Goal: Find specific fact: Find specific fact

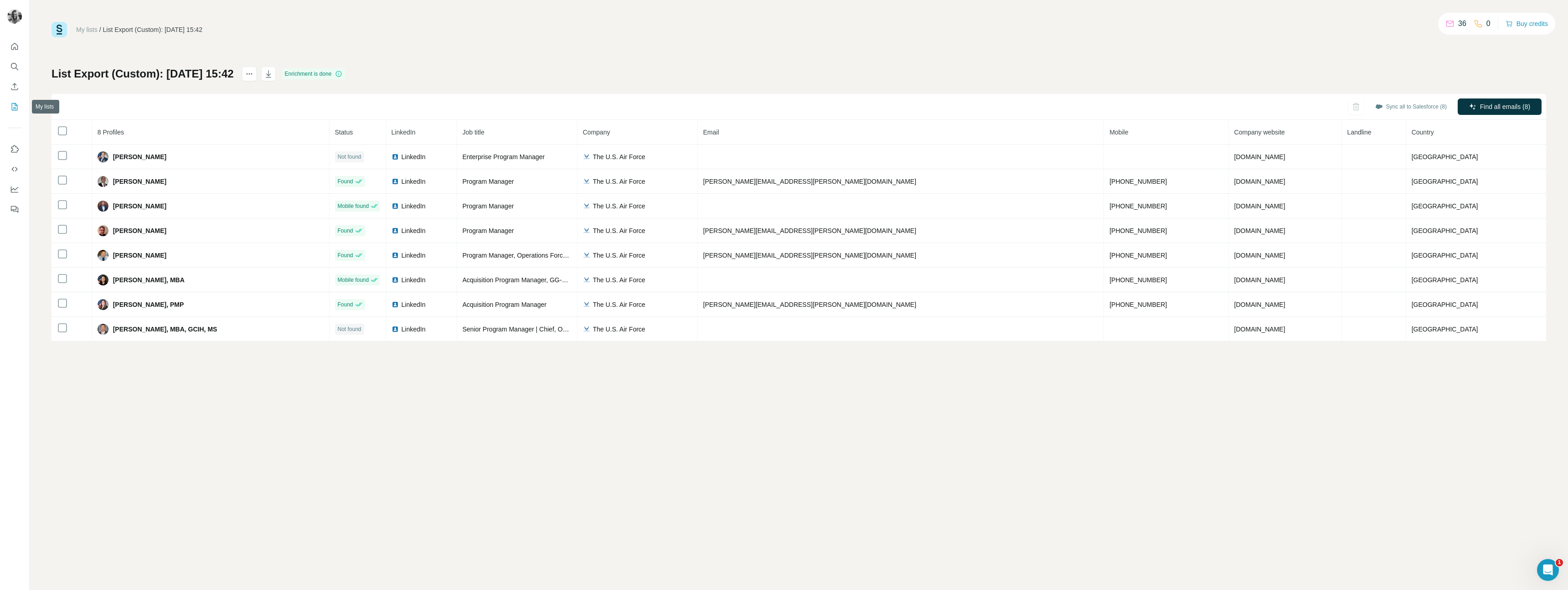
click at [12, 106] on icon "My lists" at bounding box center [15, 107] width 6 height 7
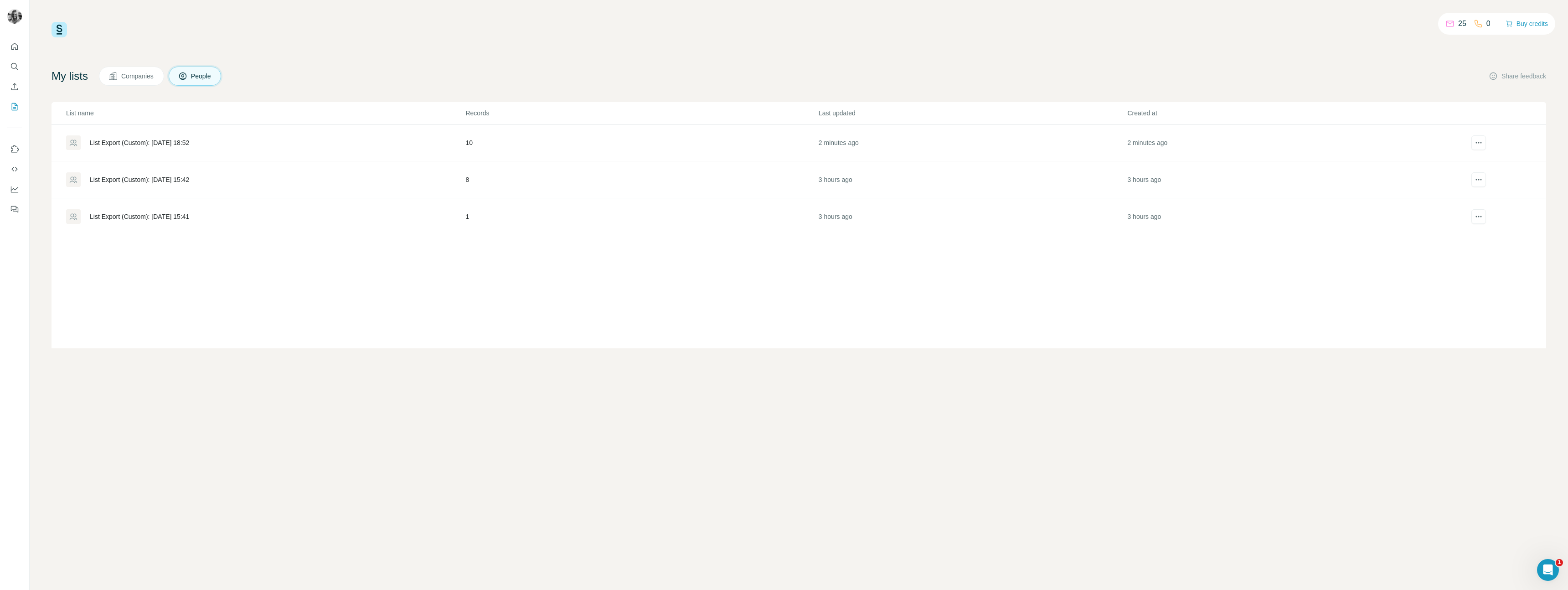
click at [170, 143] on div "List Export (Custom): 19/08/2025 18:52" at bounding box center [139, 142] width 99 height 9
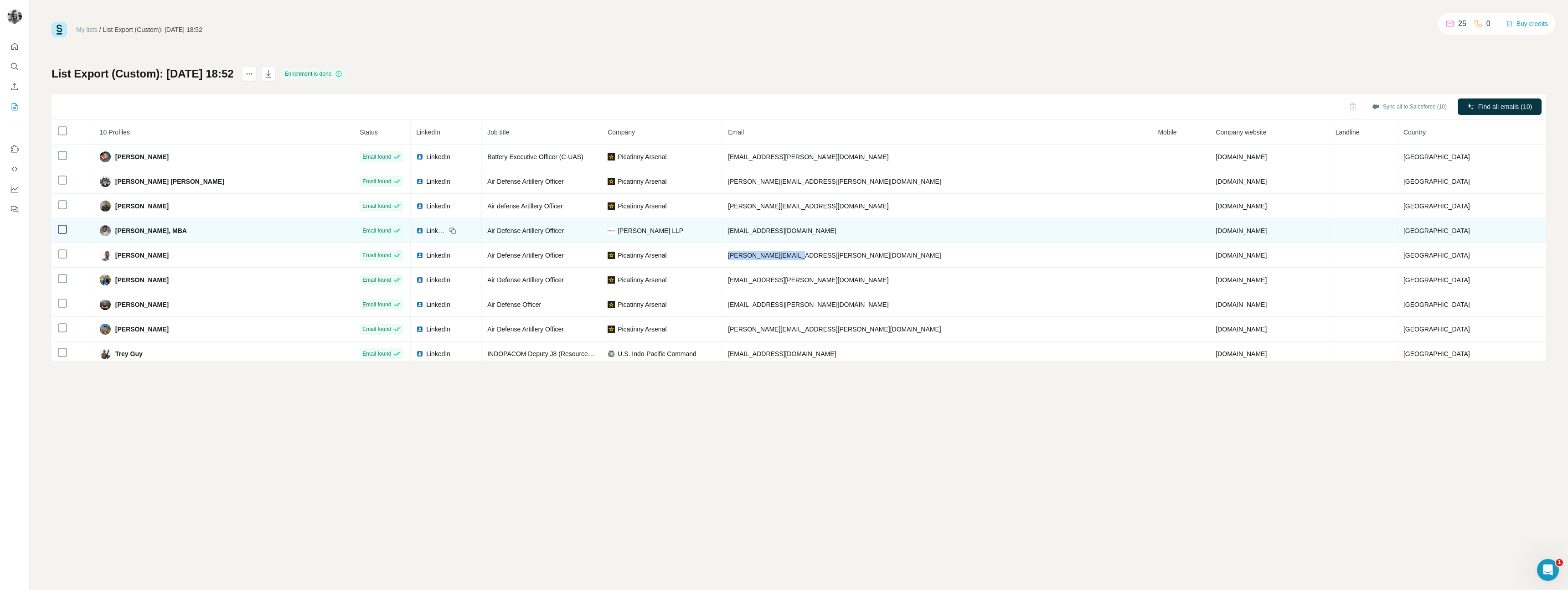
drag, startPoint x: 808, startPoint y: 253, endPoint x: 772, endPoint y: 233, distance: 41.2
click at [741, 253] on td "gavin.berke@army.mil" at bounding box center [937, 255] width 430 height 24
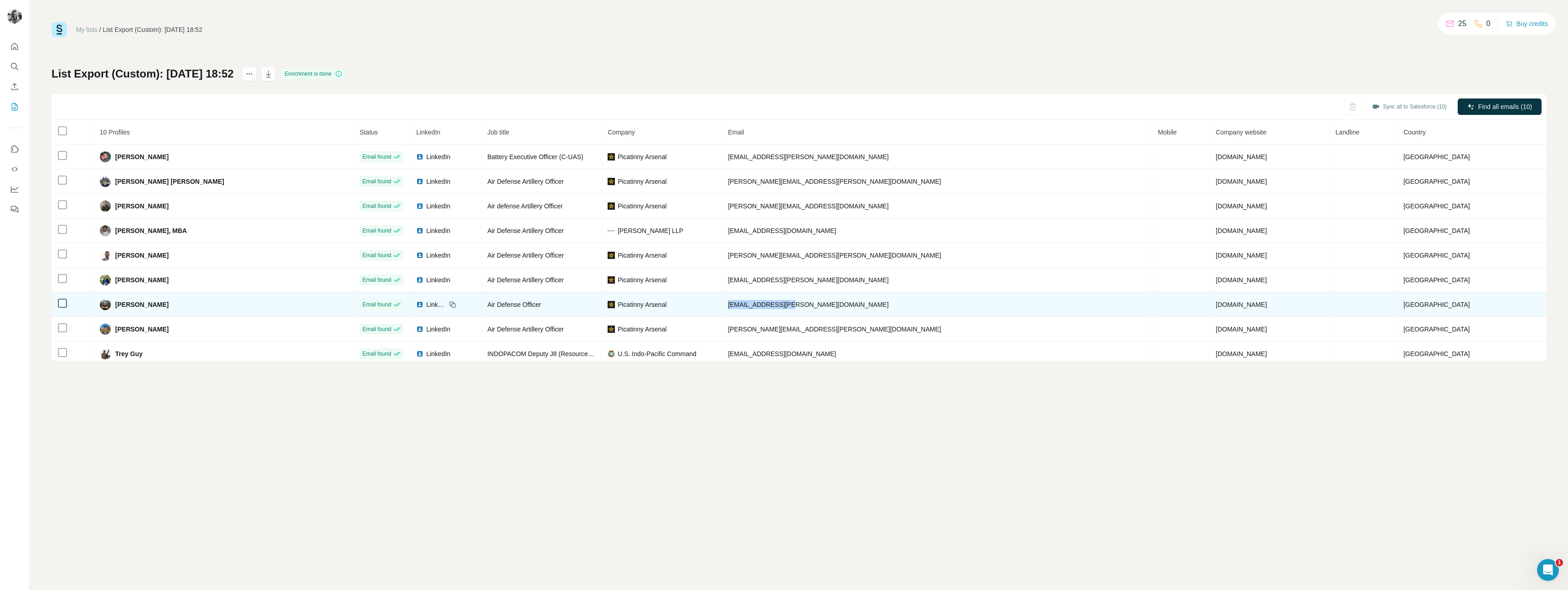
drag, startPoint x: 761, startPoint y: 300, endPoint x: 738, endPoint y: 298, distance: 23.1
click at [738, 298] on td "kaden.cox@army.mil" at bounding box center [937, 304] width 430 height 24
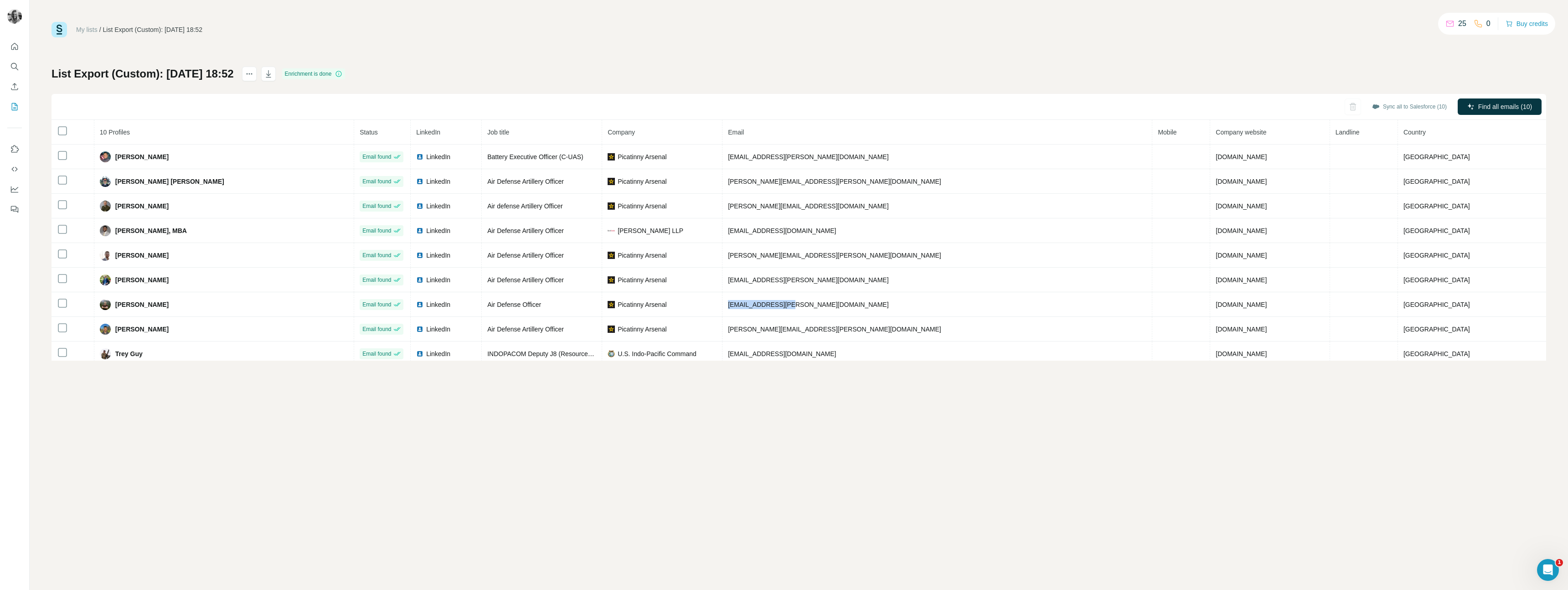
copy span "kaden.cox@army.mil"
click at [271, 71] on icon "button" at bounding box center [268, 74] width 5 height 7
click at [91, 30] on link "My lists" at bounding box center [86, 30] width 21 height 7
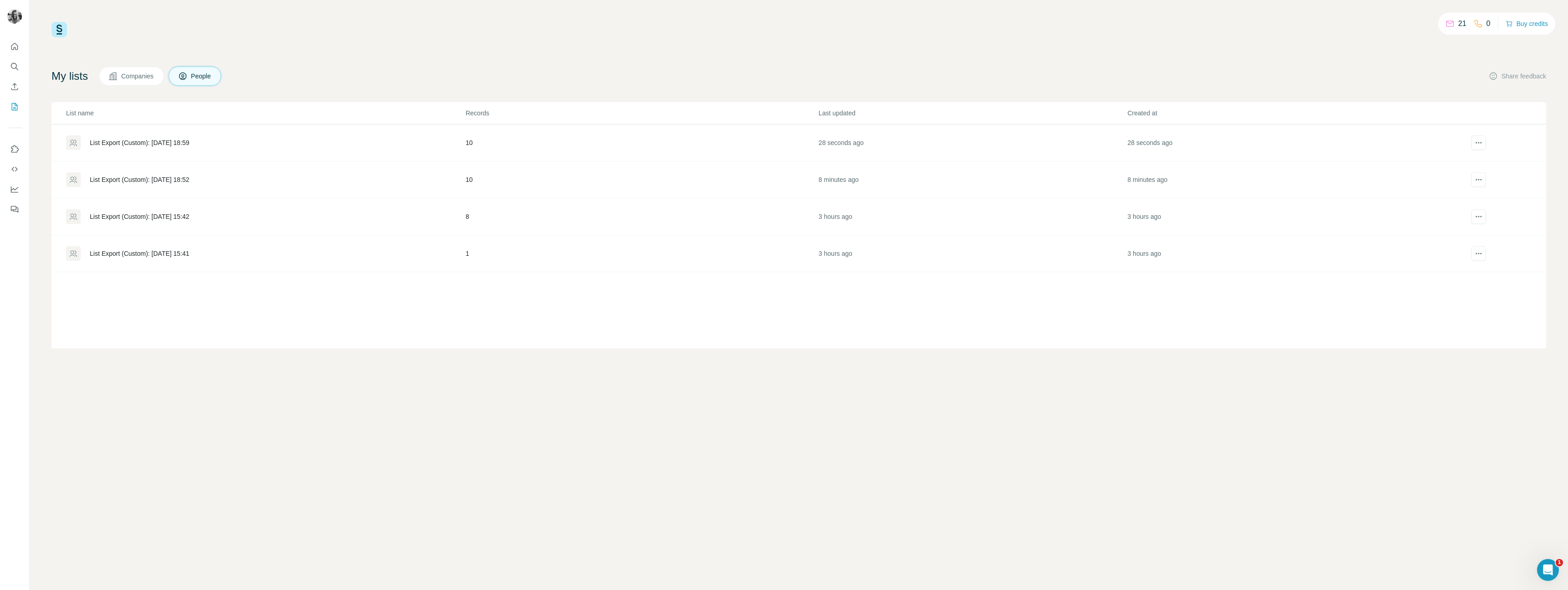
click at [178, 142] on div "List Export (Custom): 19/08/2025 18:59" at bounding box center [139, 142] width 99 height 9
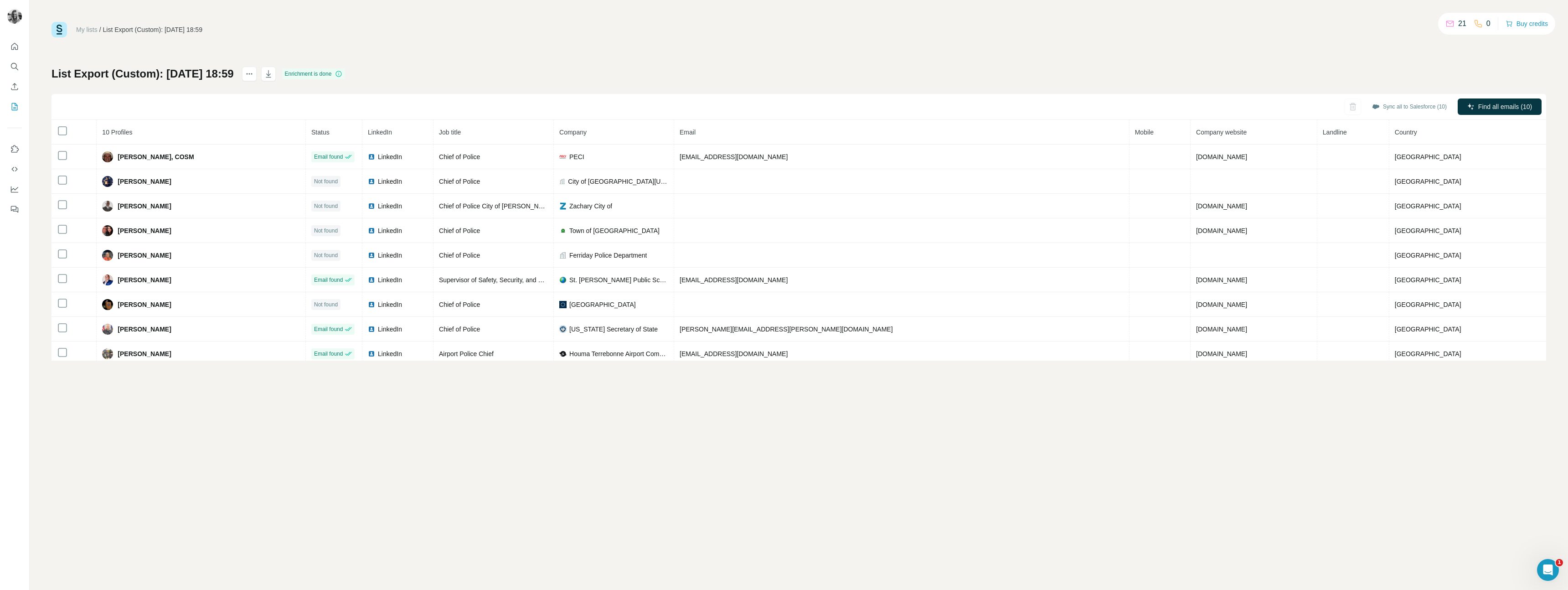
click at [68, 132] on div at bounding box center [63, 131] width 11 height 11
drag, startPoint x: 294, startPoint y: 76, endPoint x: 294, endPoint y: 107, distance: 31.0
click at [273, 76] on icon "button" at bounding box center [268, 74] width 9 height 9
